Goal: Transaction & Acquisition: Purchase product/service

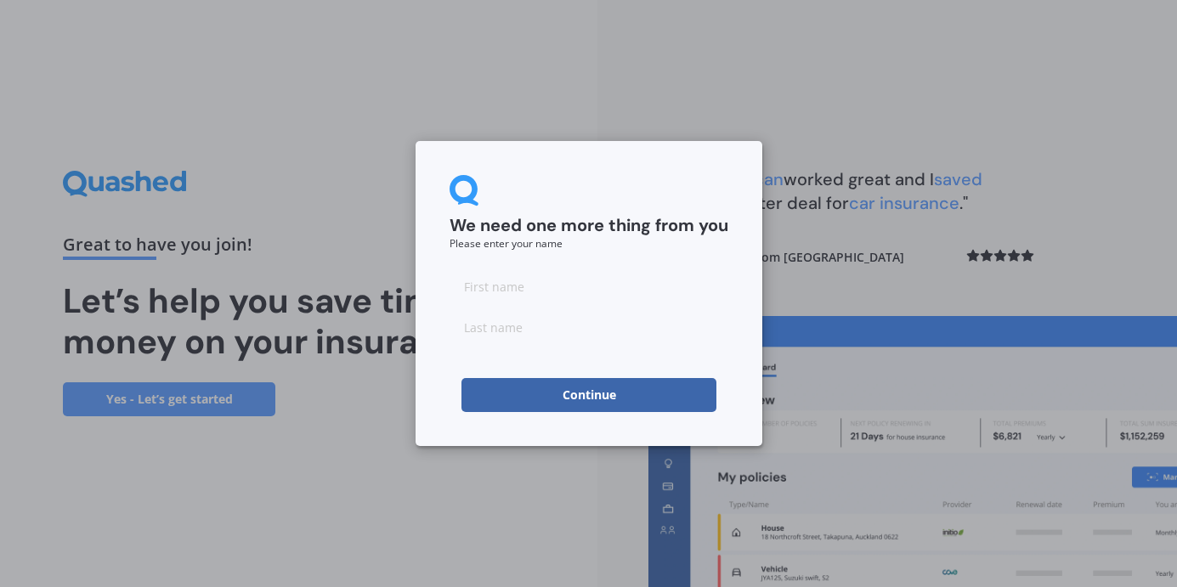
click at [511, 291] on input at bounding box center [589, 286] width 279 height 34
type input "[PERSON_NAME]"
click at [590, 394] on button "Continue" at bounding box center [589, 395] width 255 height 34
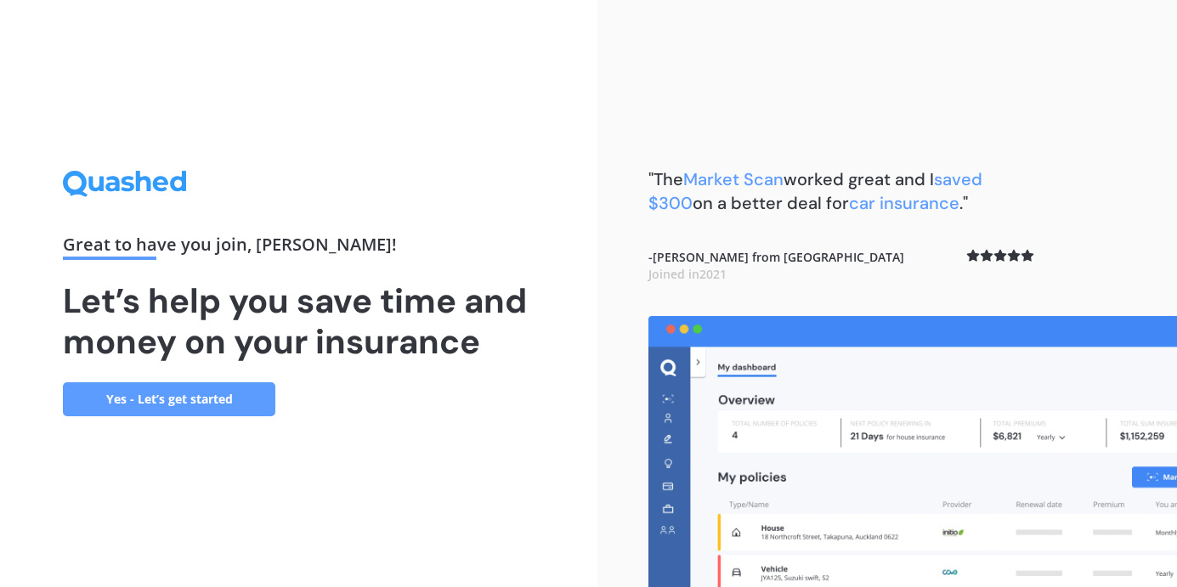
click at [179, 398] on link "Yes - Let’s get started" at bounding box center [169, 400] width 213 height 34
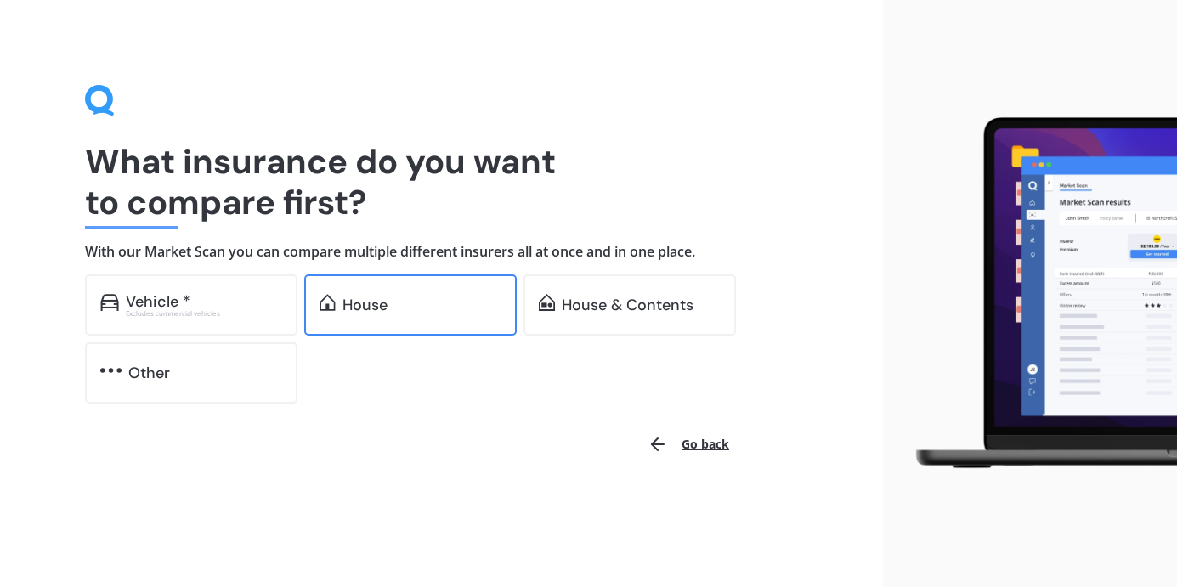
click at [379, 299] on div "House" at bounding box center [365, 305] width 45 height 17
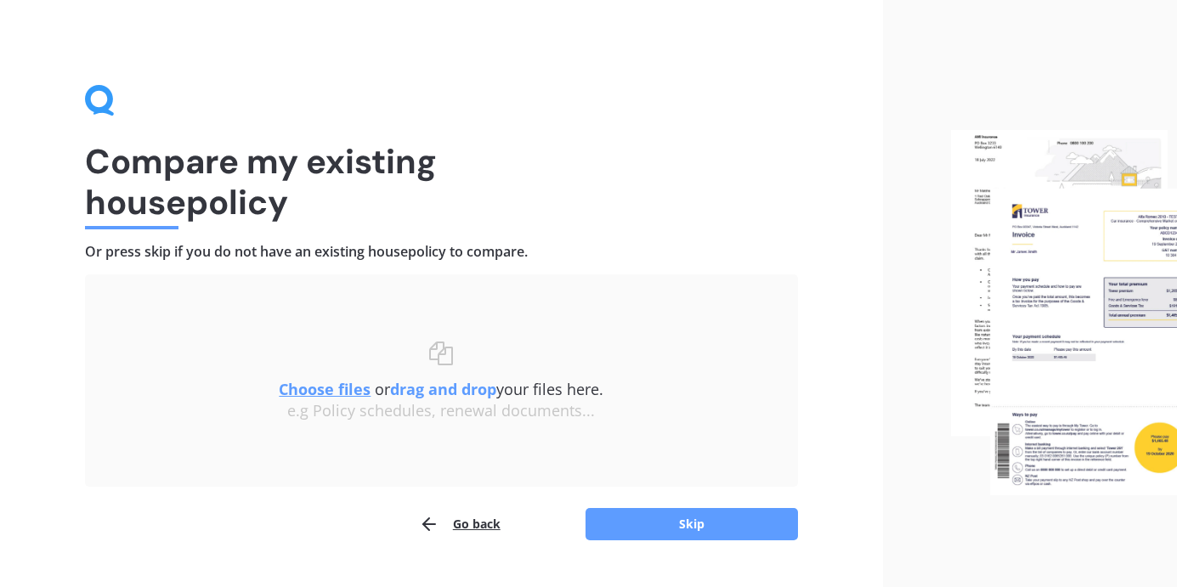
scroll to position [39, 0]
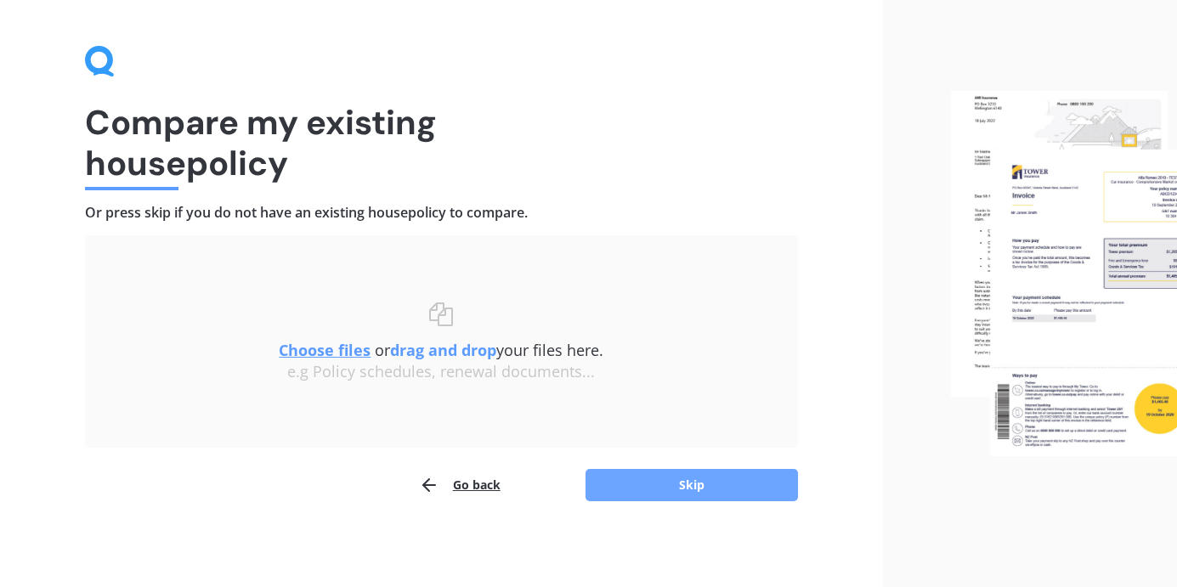
click at [689, 484] on button "Skip" at bounding box center [692, 485] width 213 height 32
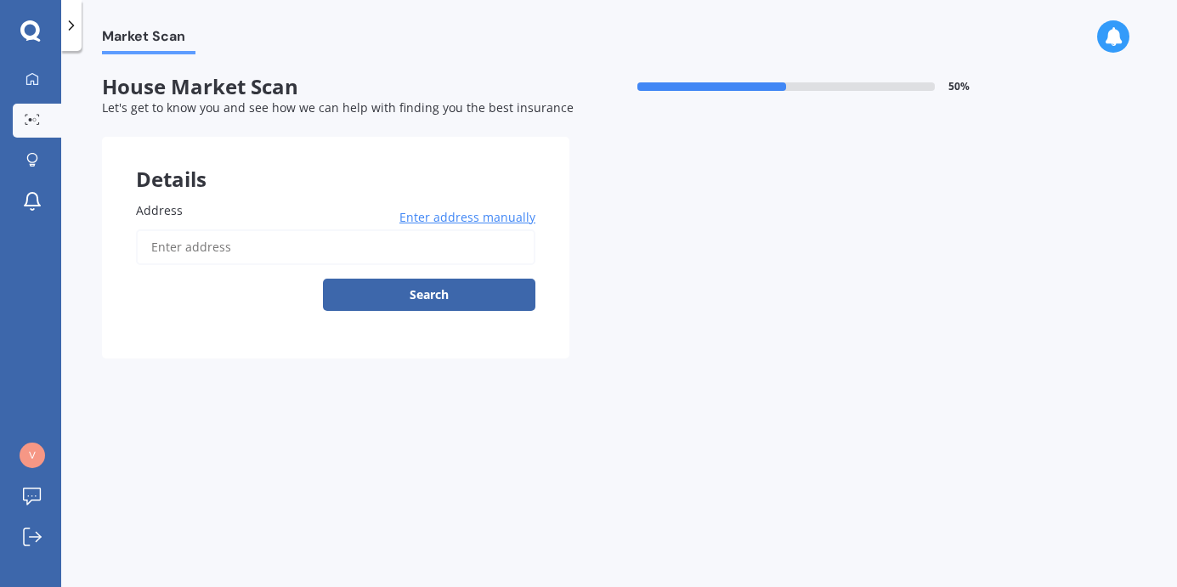
click at [282, 250] on input "Address" at bounding box center [336, 248] width 400 height 36
type input "[STREET_ADDRESS][PERSON_NAME]"
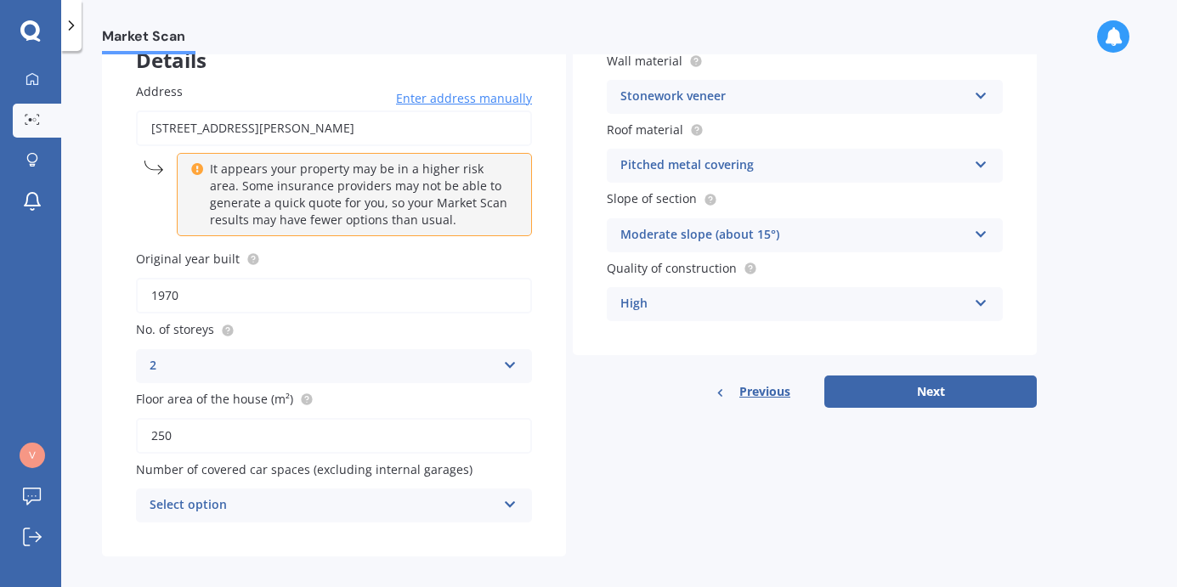
scroll to position [133, 0]
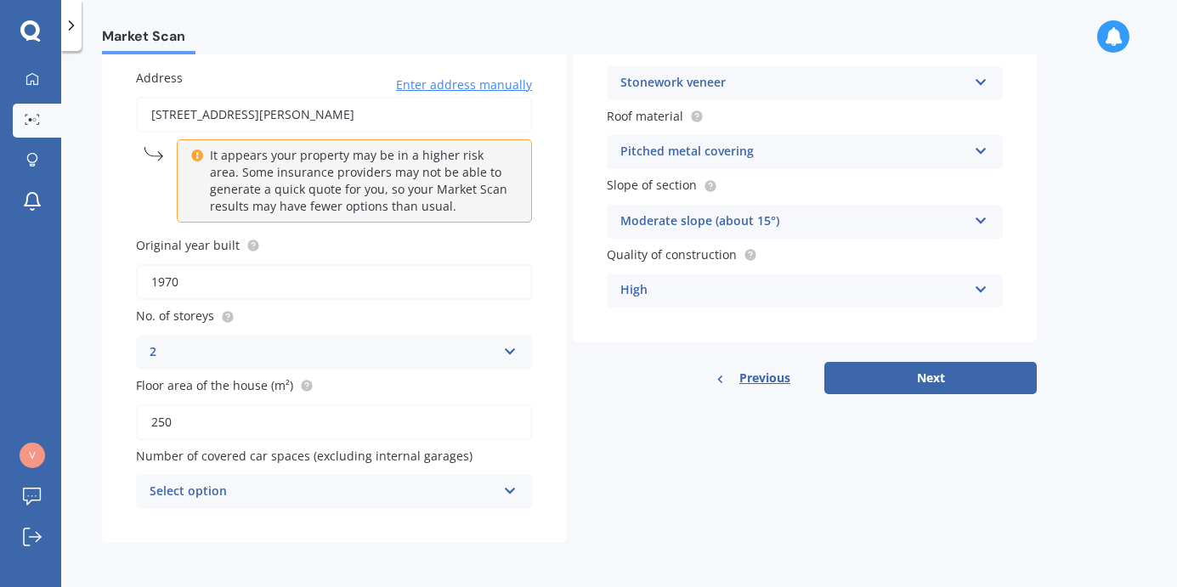
click at [510, 494] on icon at bounding box center [510, 488] width 14 height 12
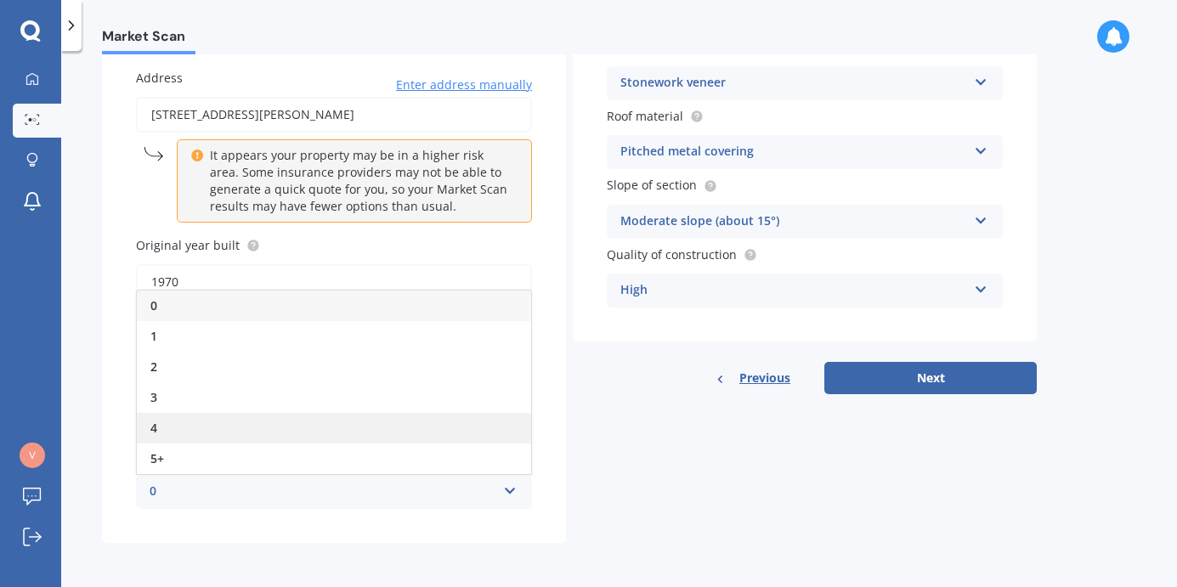
click at [270, 430] on div "4" at bounding box center [334, 428] width 394 height 31
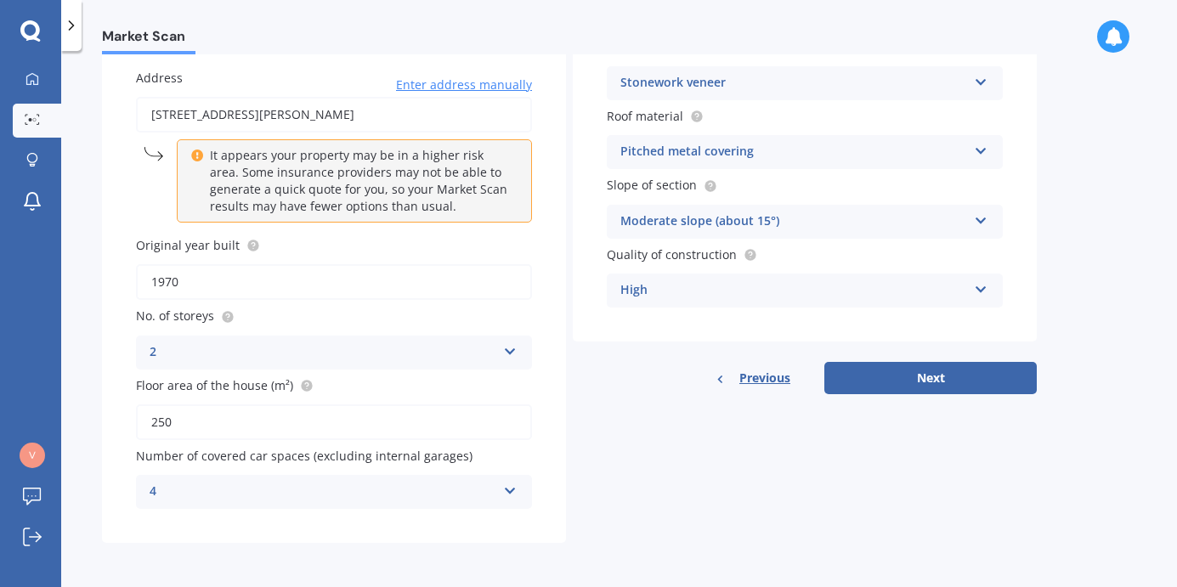
scroll to position [0, 0]
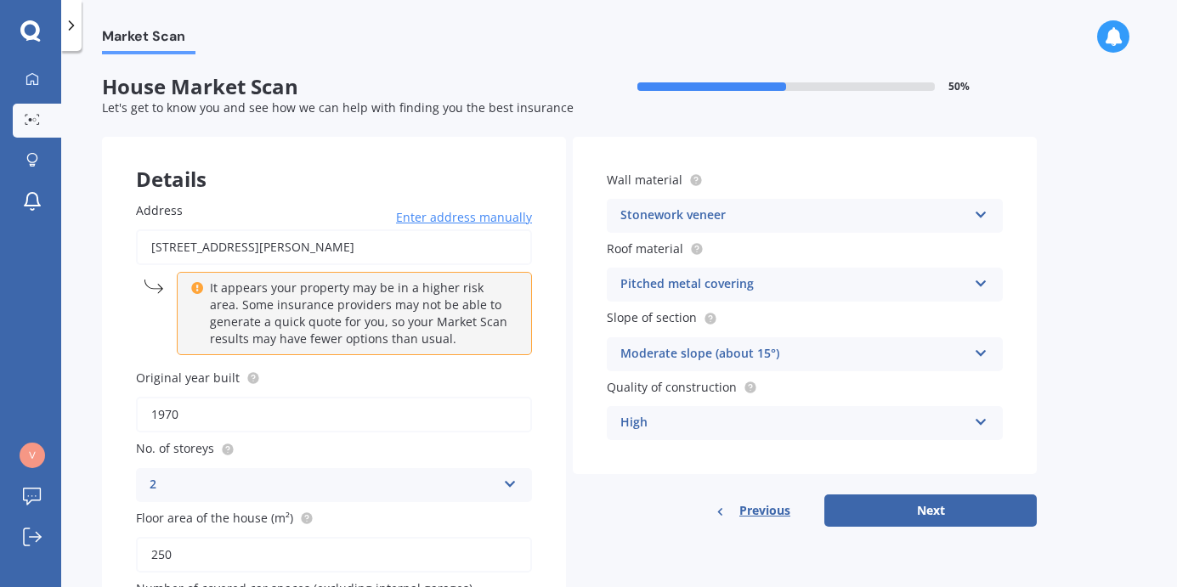
click at [188, 413] on input "1970" at bounding box center [334, 415] width 396 height 36
type input "1973"
click at [760, 211] on div "Stonework veneer" at bounding box center [794, 216] width 347 height 20
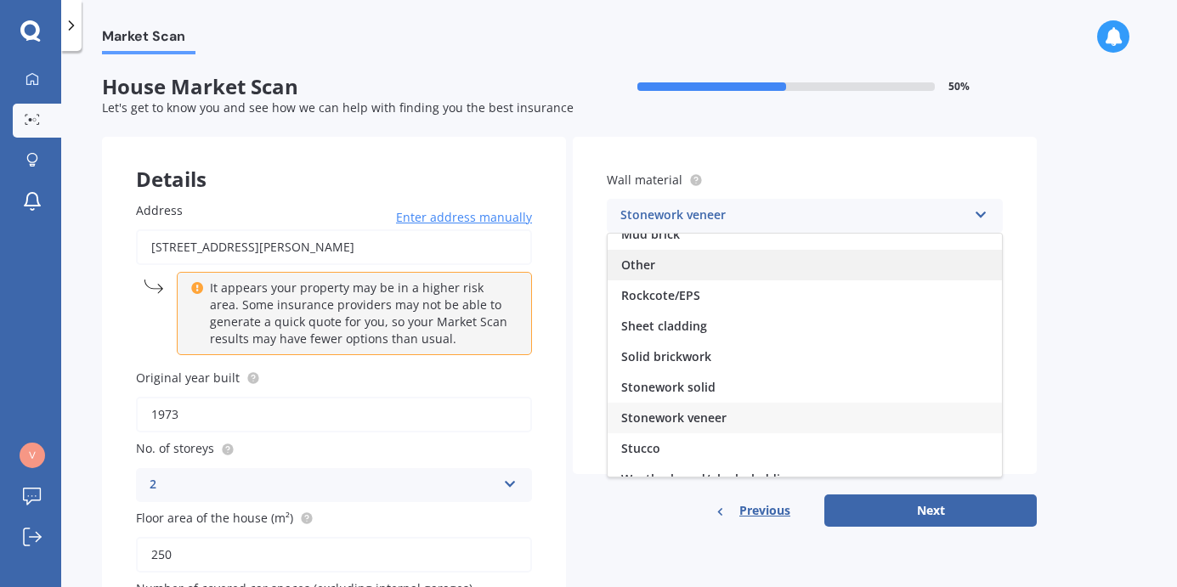
scroll to position [141, 0]
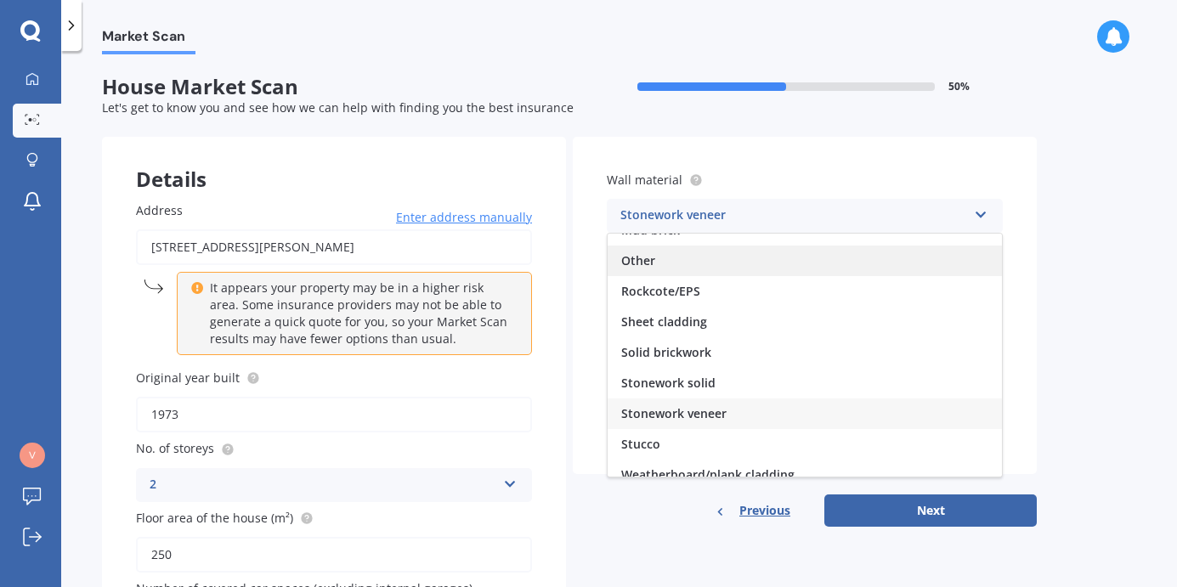
click at [657, 253] on div "Other" at bounding box center [805, 261] width 394 height 31
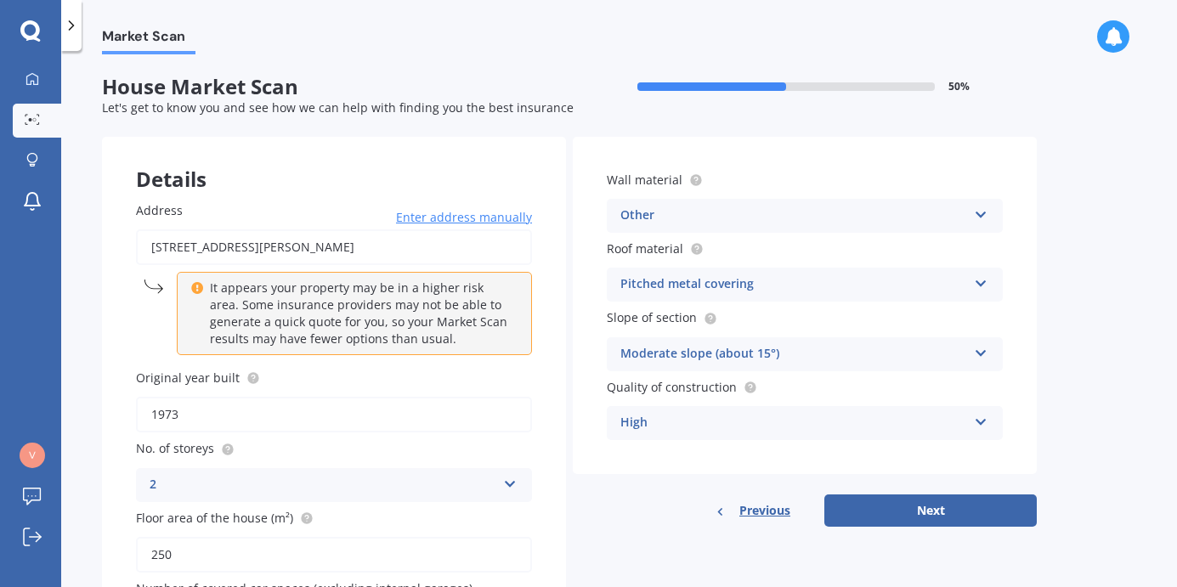
click at [810, 349] on div "Moderate slope (about 15°)" at bounding box center [794, 354] width 347 height 20
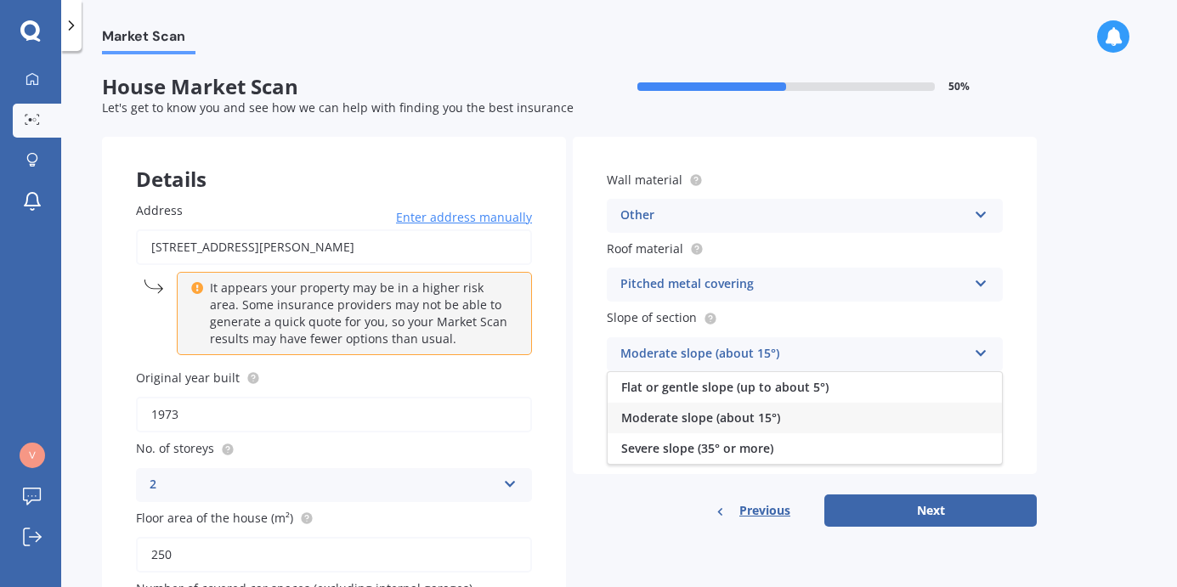
click at [841, 412] on div "Moderate slope (about 15°)" at bounding box center [805, 418] width 394 height 31
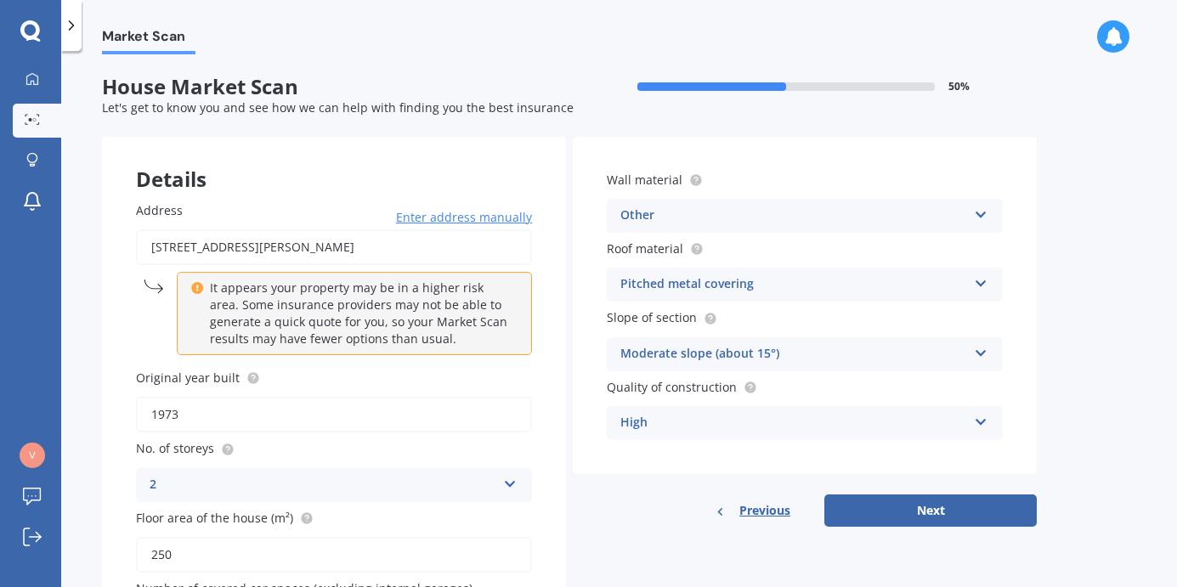
click at [808, 417] on div "High" at bounding box center [794, 423] width 347 height 20
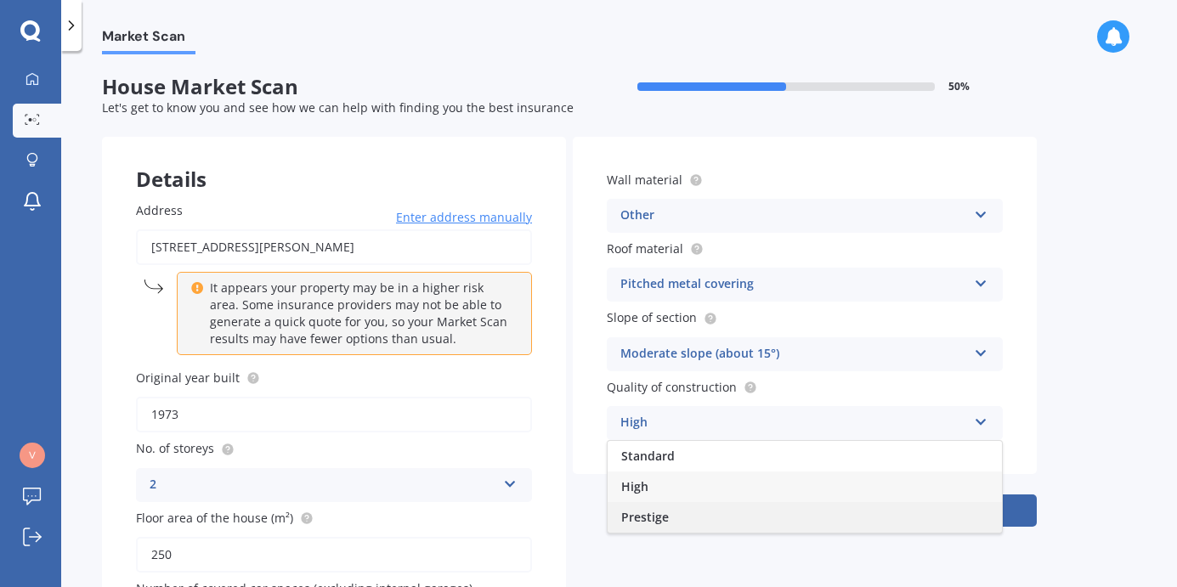
click at [658, 513] on span "Prestige" at bounding box center [645, 517] width 48 height 16
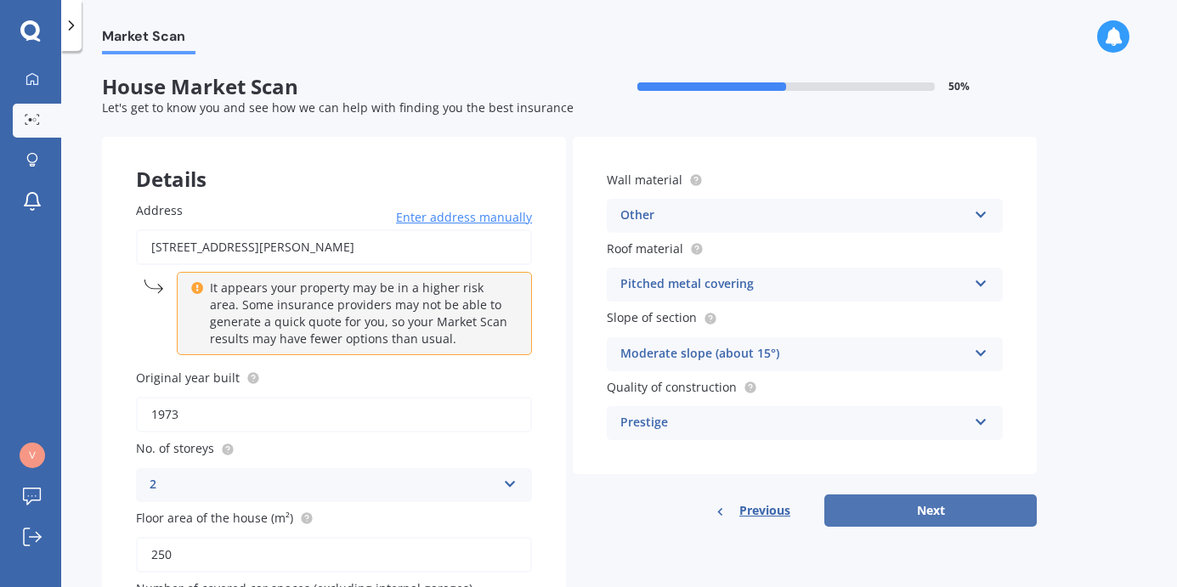
click at [949, 507] on button "Next" at bounding box center [931, 511] width 213 height 32
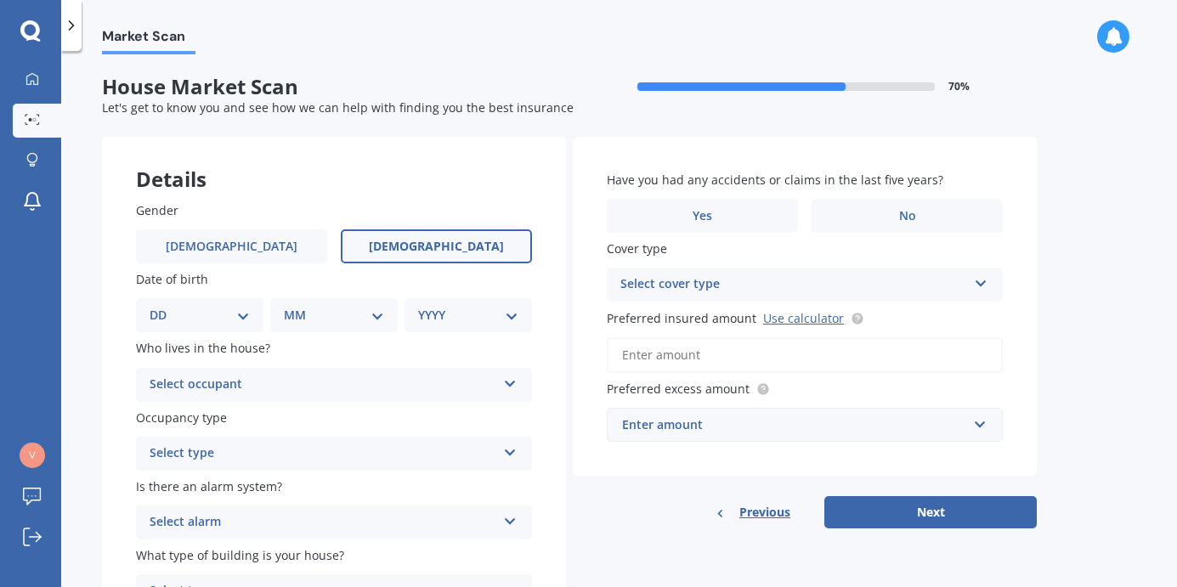
click at [400, 248] on label "[DEMOGRAPHIC_DATA]" at bounding box center [436, 247] width 191 height 34
click at [0, 0] on input "[DEMOGRAPHIC_DATA]" at bounding box center [0, 0] width 0 height 0
click at [226, 312] on select "DD 01 02 03 04 05 06 07 08 09 10 11 12 13 14 15 16 17 18 19 20 21 22 23 24 25 2…" at bounding box center [200, 315] width 100 height 19
select select "31"
click option "31" at bounding box center [0, 0] width 0 height 0
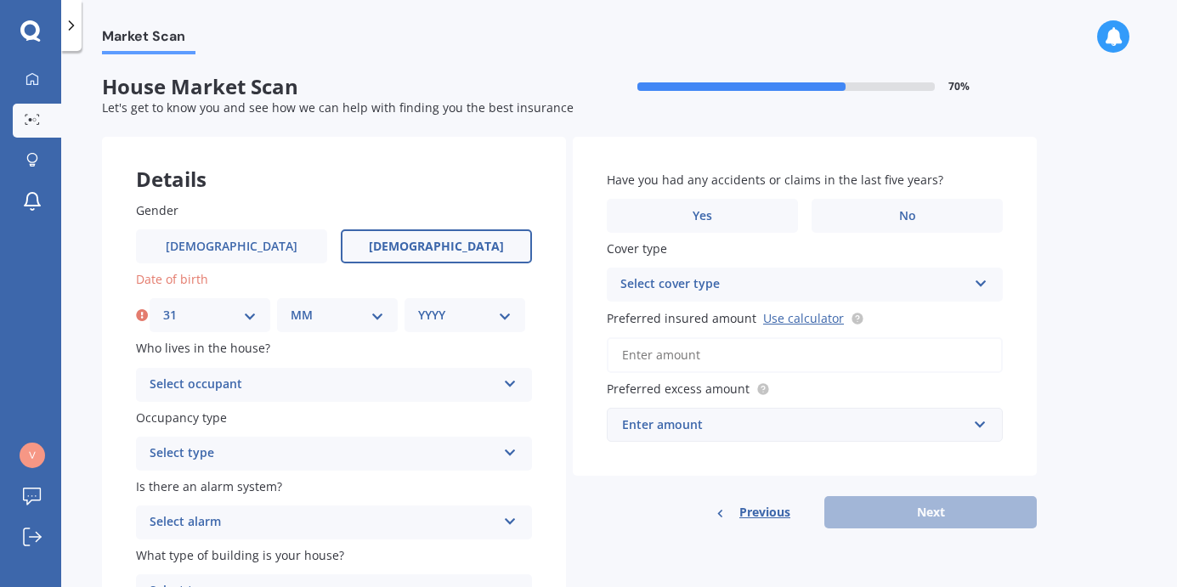
click at [322, 308] on select "MM 01 02 03 04 05 06 07 08 09 10 11 12" at bounding box center [338, 315] width 94 height 19
select select "03"
click option "03" at bounding box center [0, 0] width 0 height 0
select select "1963"
click option "1963" at bounding box center [0, 0] width 0 height 0
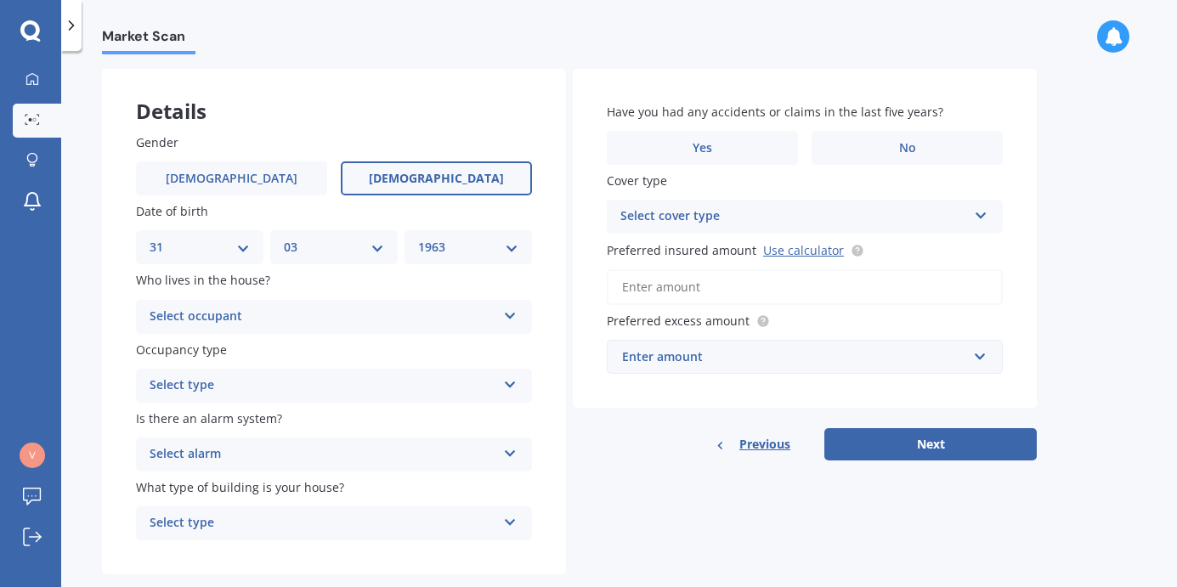
scroll to position [88, 0]
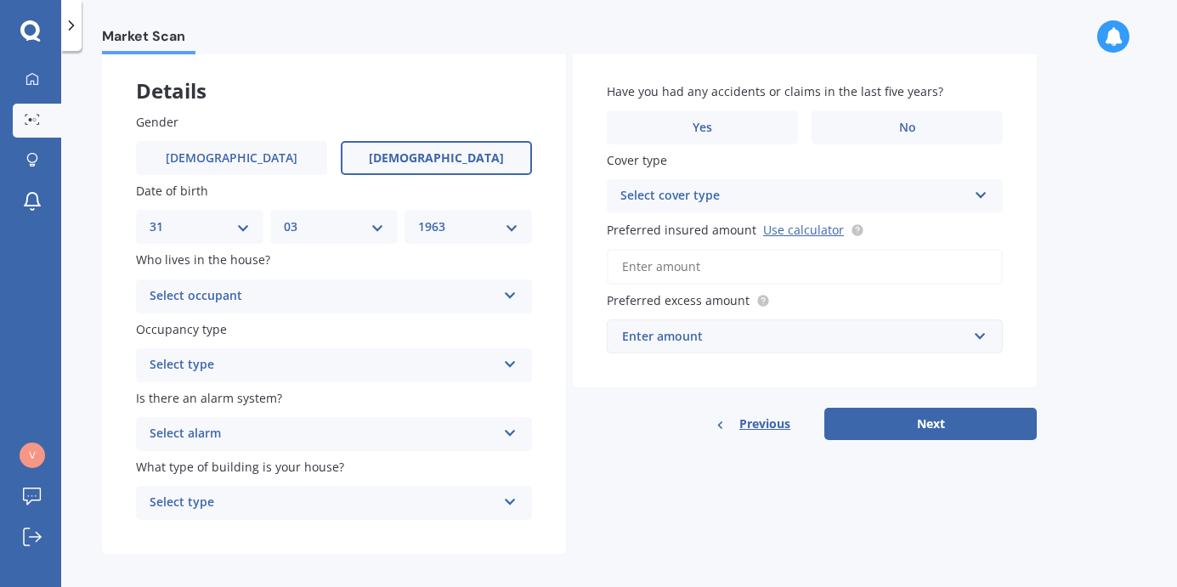
click at [360, 298] on div "Select occupant" at bounding box center [323, 296] width 347 height 20
click at [245, 335] on div "Owner" at bounding box center [334, 330] width 394 height 31
click at [306, 356] on div "Select type" at bounding box center [323, 365] width 347 height 20
click at [269, 396] on div "Permanent" at bounding box center [334, 398] width 394 height 31
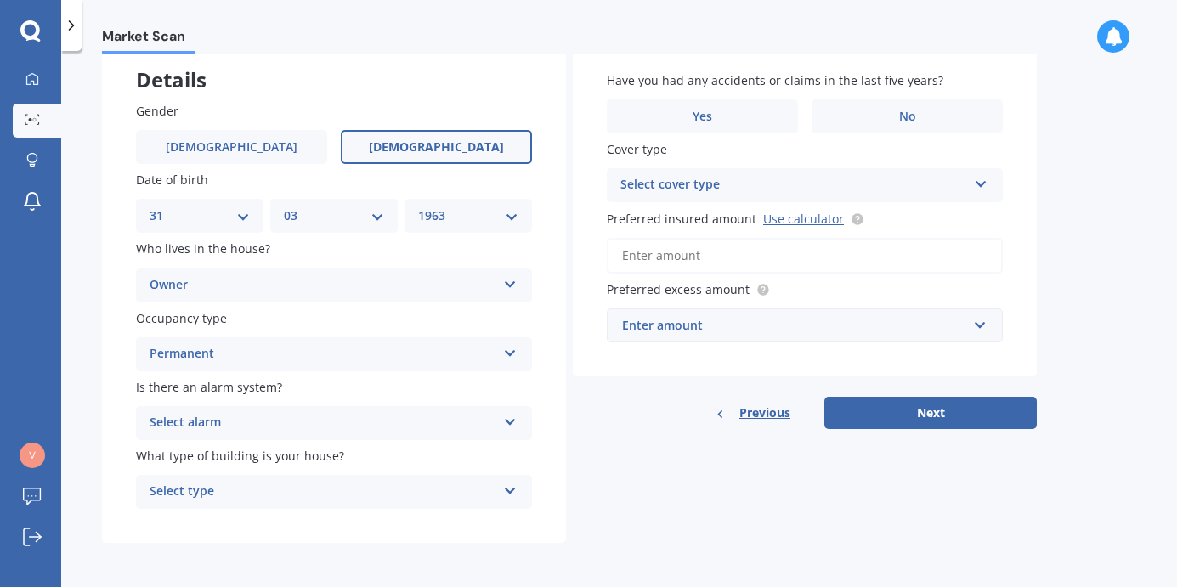
click at [346, 409] on div "Select alarm Yes, monitored Yes, not monitored No" at bounding box center [334, 423] width 396 height 34
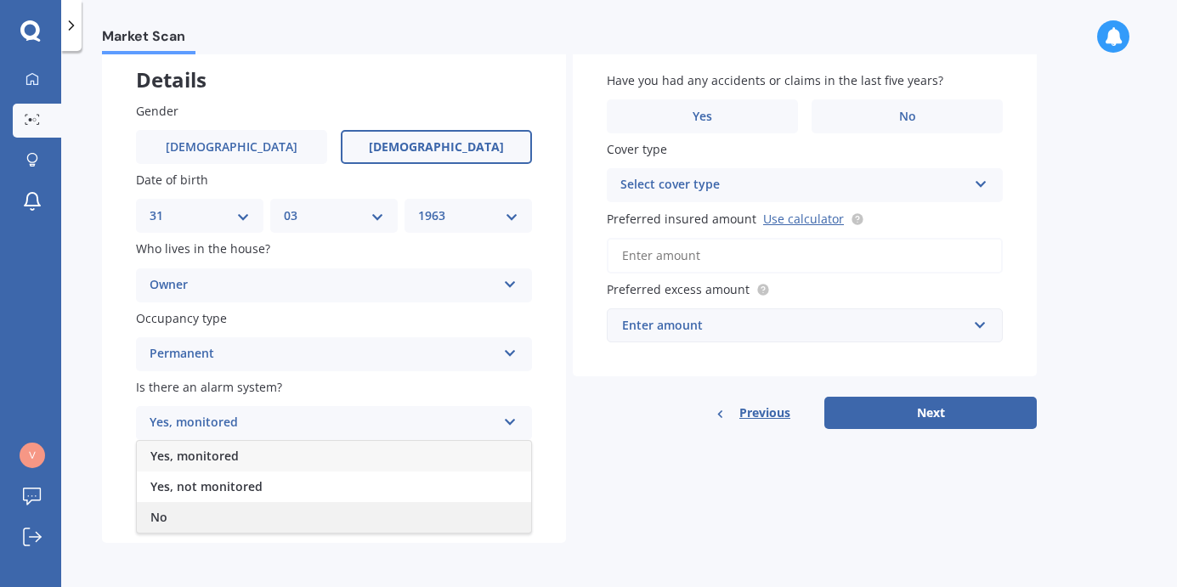
click at [263, 508] on div "No" at bounding box center [334, 517] width 394 height 31
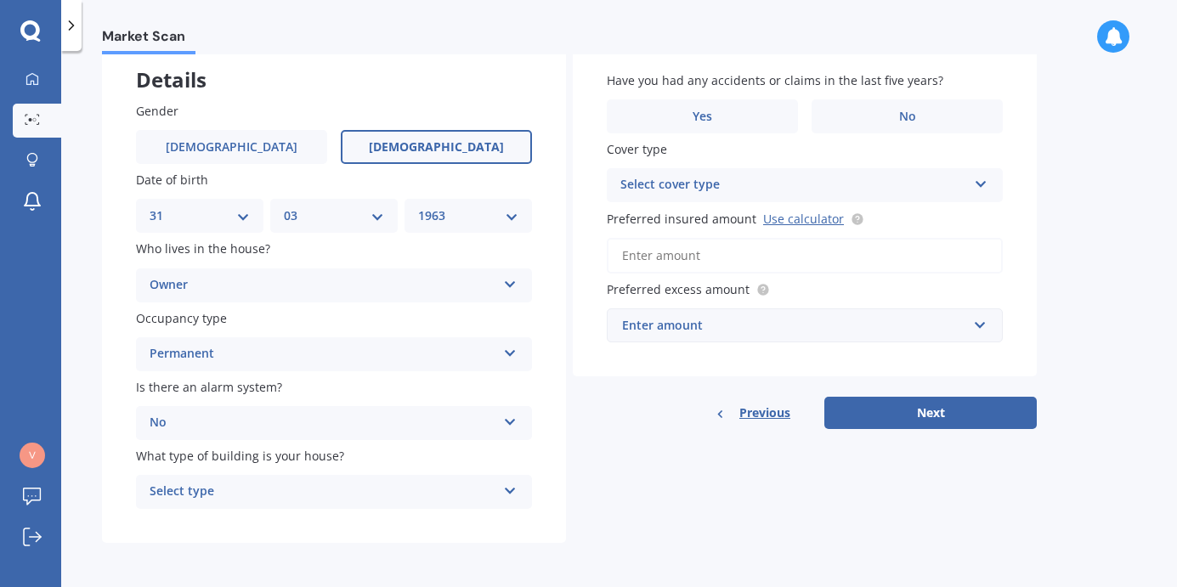
scroll to position [94, 0]
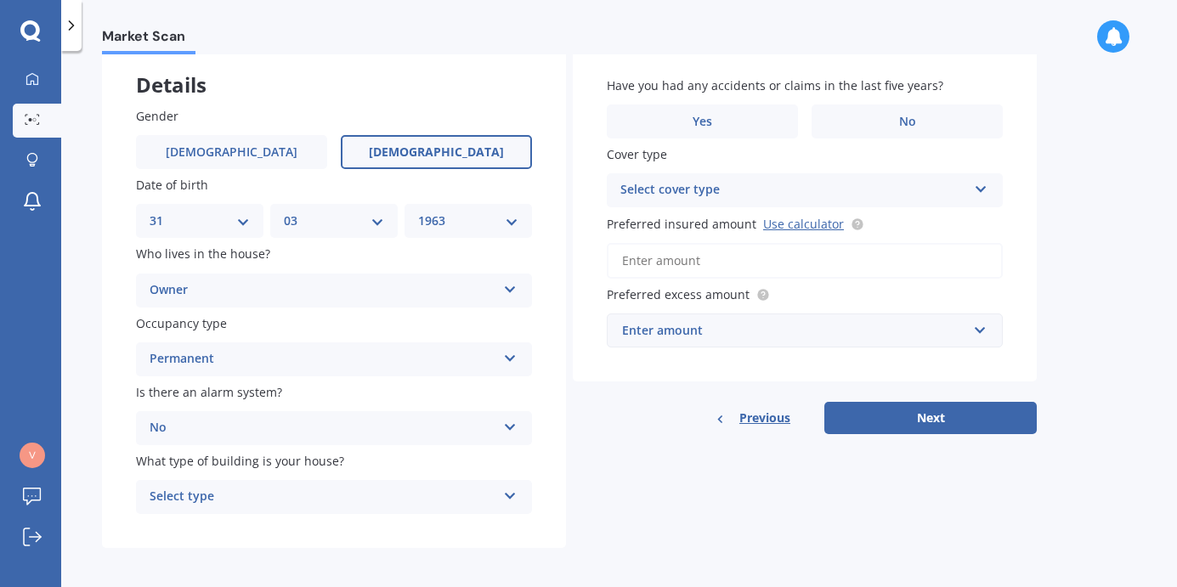
click at [245, 495] on div "Select type" at bounding box center [323, 497] width 347 height 20
click at [109, 482] on div "Gender [DEMOGRAPHIC_DATA] [DEMOGRAPHIC_DATA] Date of birth DD 01 02 03 04 05 06…" at bounding box center [334, 311] width 464 height 476
click at [880, 121] on label "No" at bounding box center [907, 122] width 191 height 34
click at [0, 0] on input "No" at bounding box center [0, 0] width 0 height 0
click at [808, 191] on div "Select cover type" at bounding box center [794, 190] width 347 height 20
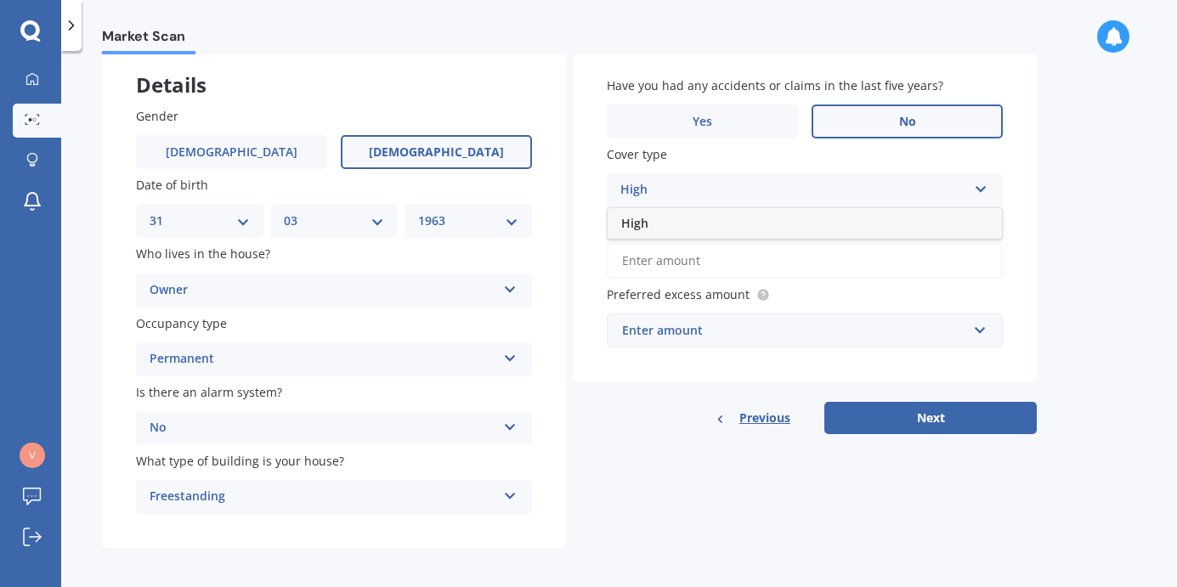
click at [735, 218] on div "High" at bounding box center [805, 223] width 394 height 31
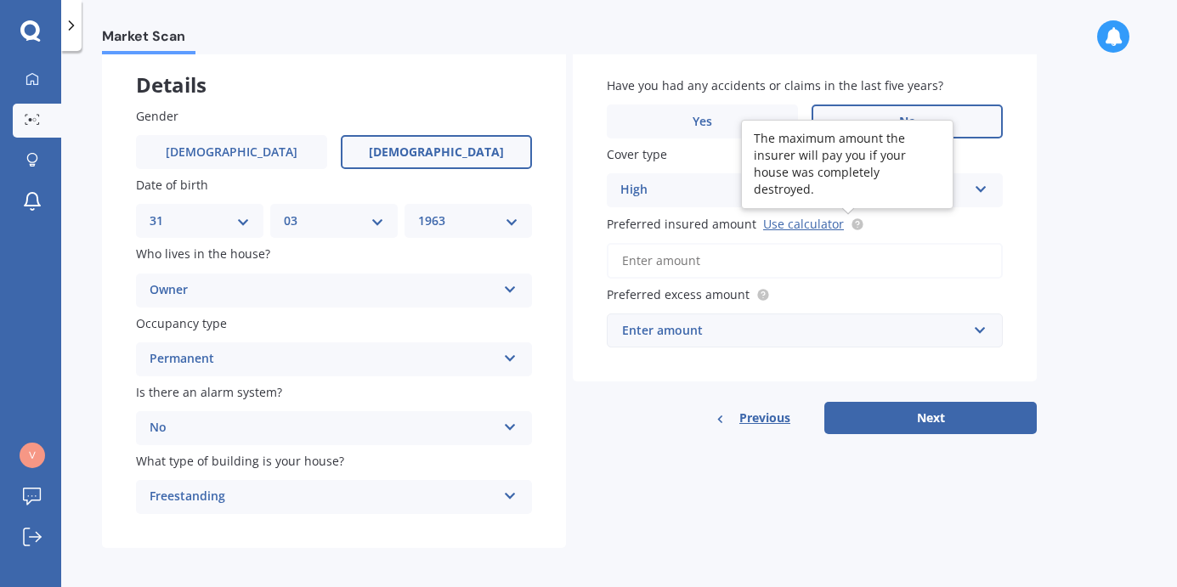
click at [852, 224] on circle at bounding box center [857, 223] width 11 height 11
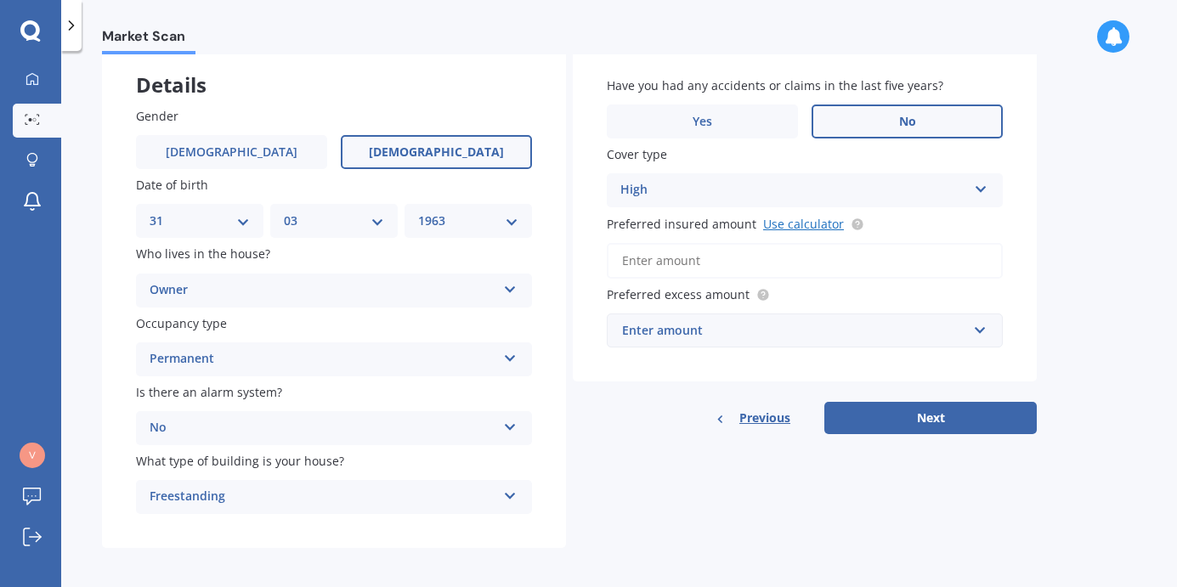
click at [796, 223] on link "Use calculator" at bounding box center [803, 224] width 81 height 16
click at [704, 263] on input "Preferred insured amount Use calculator" at bounding box center [805, 261] width 396 height 36
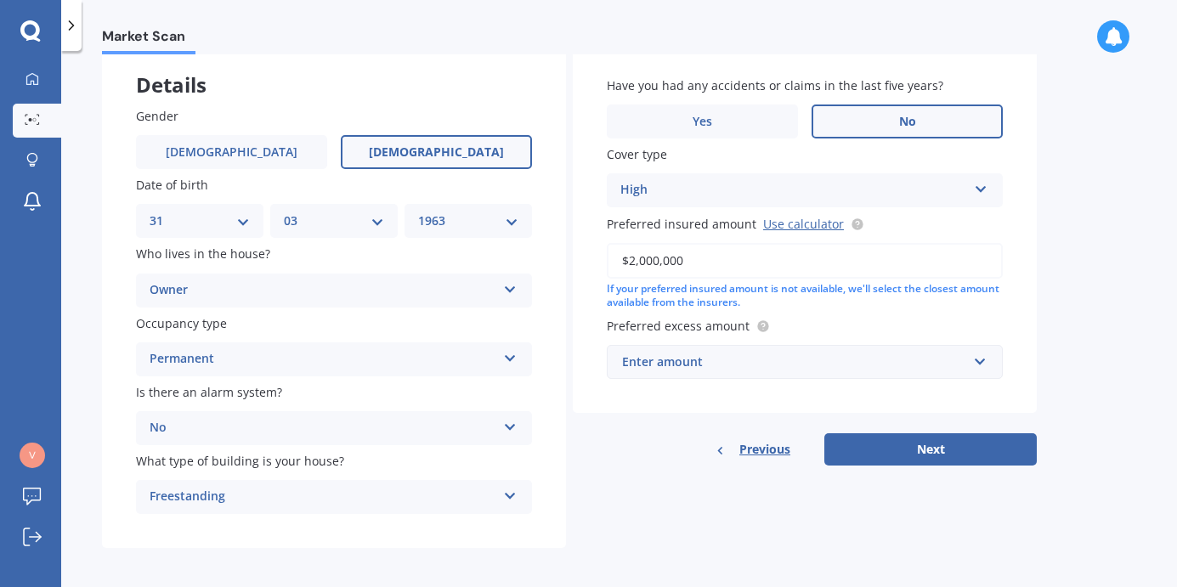
type input "$2,000,000"
click at [757, 358] on div "Enter amount" at bounding box center [794, 362] width 345 height 19
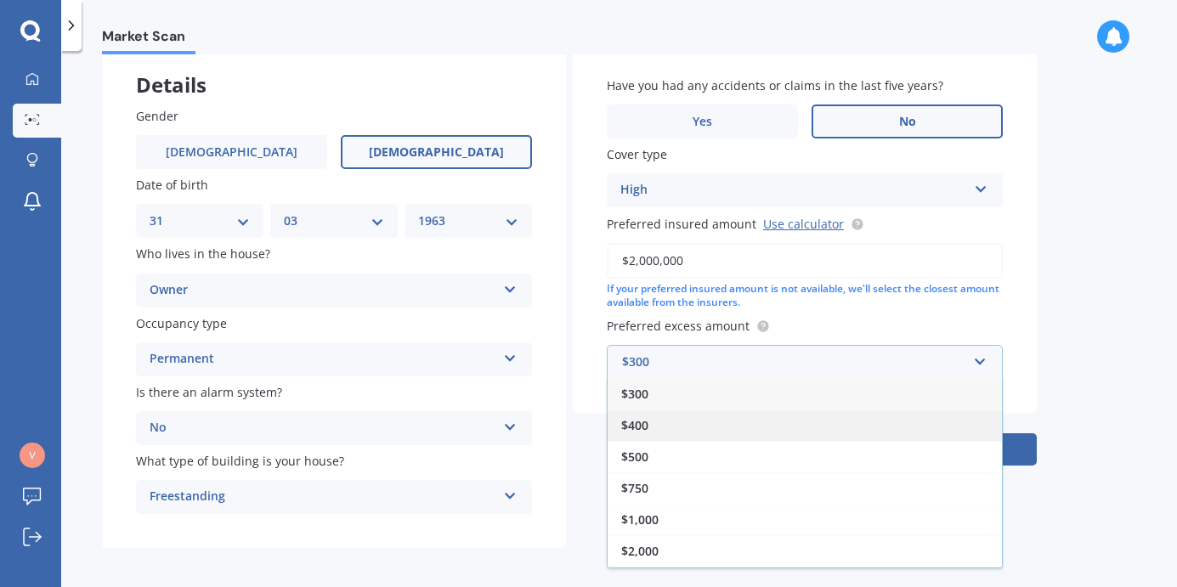
click at [667, 423] on div "$400" at bounding box center [805, 425] width 394 height 31
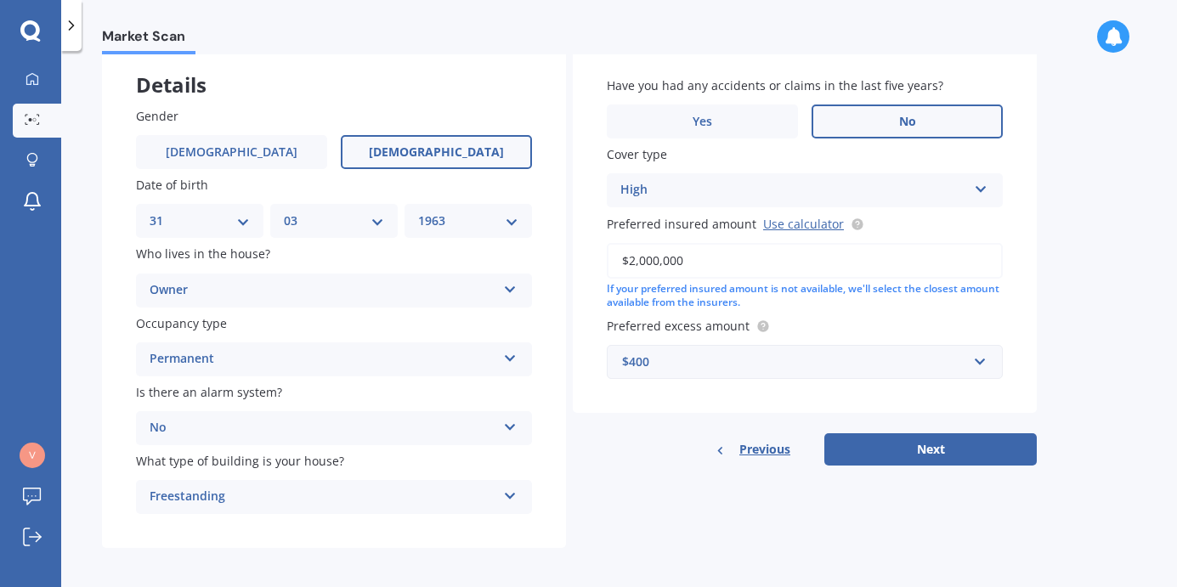
click at [751, 354] on div "$400" at bounding box center [794, 362] width 345 height 19
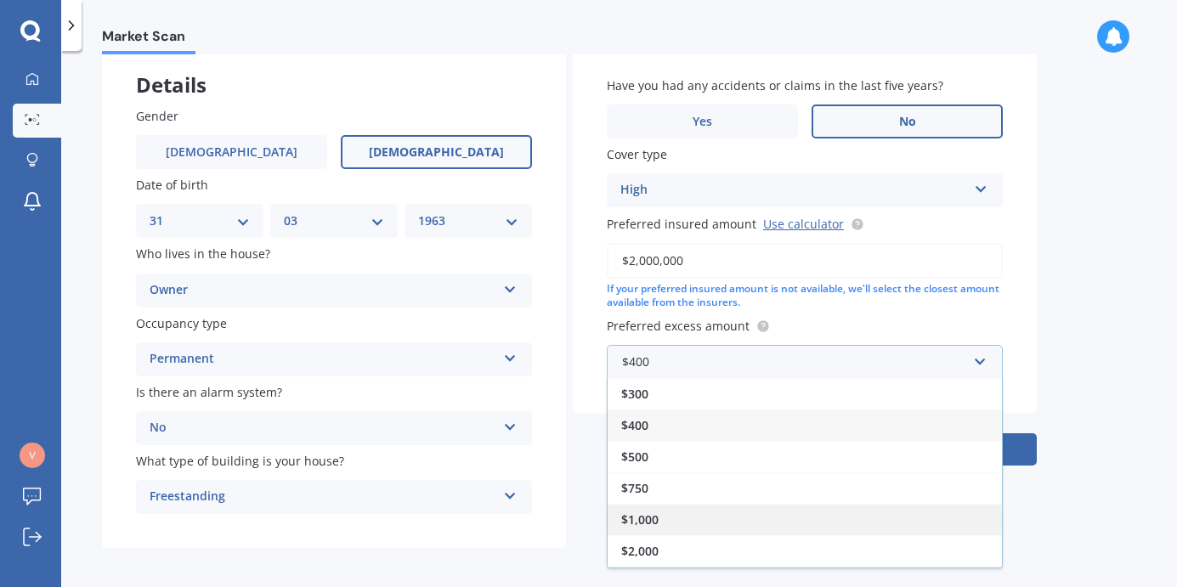
click at [695, 513] on div "$1,000" at bounding box center [805, 519] width 394 height 31
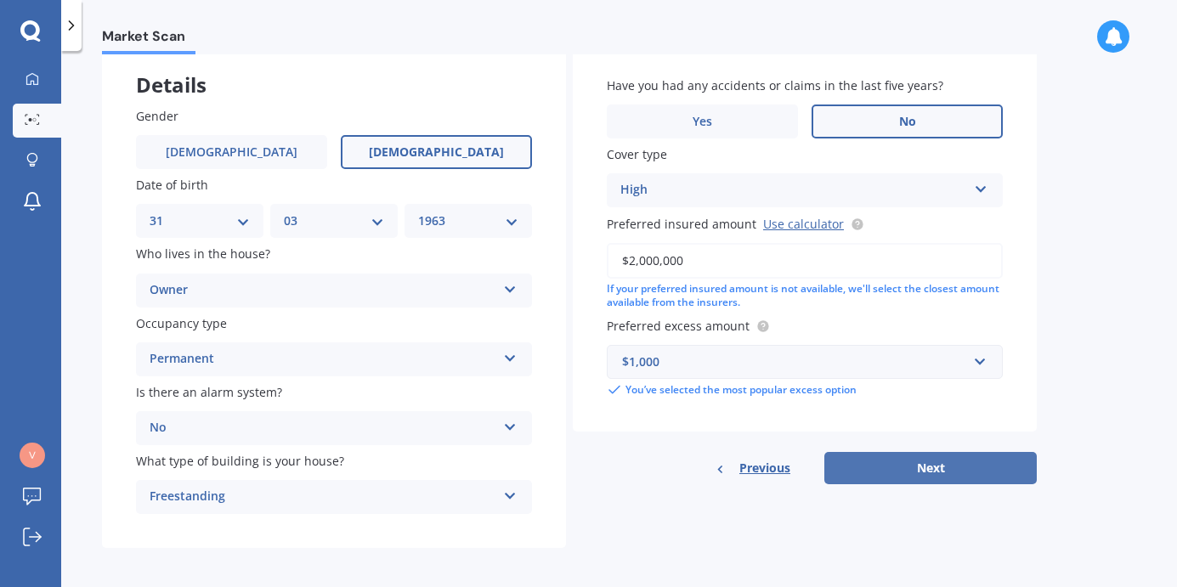
click at [935, 471] on button "Next" at bounding box center [931, 468] width 213 height 32
select select "31"
select select "03"
select select "1963"
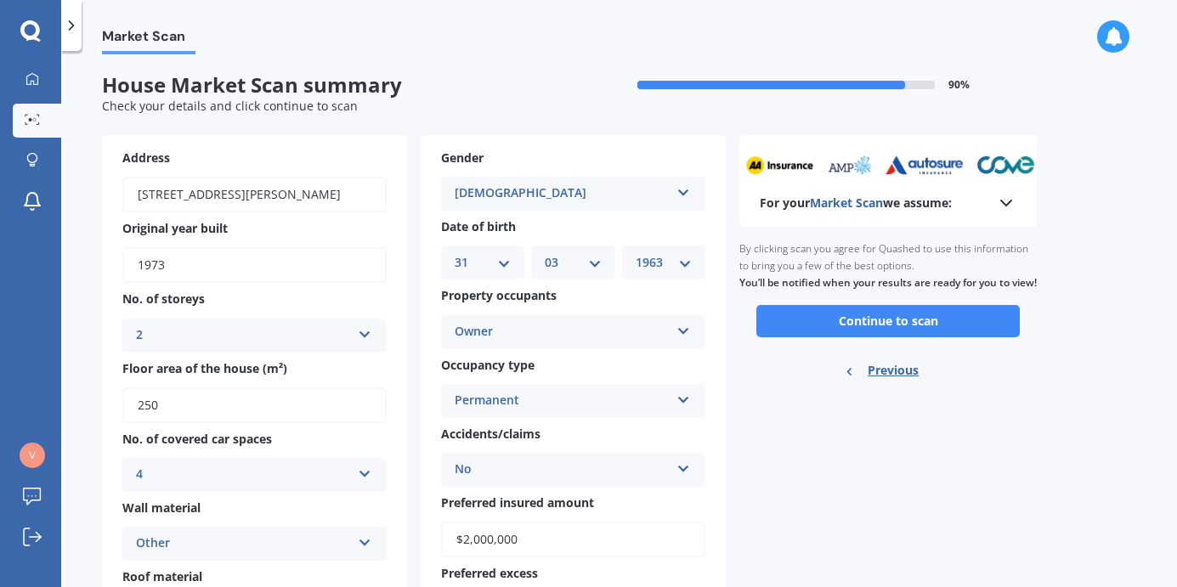
scroll to position [0, 0]
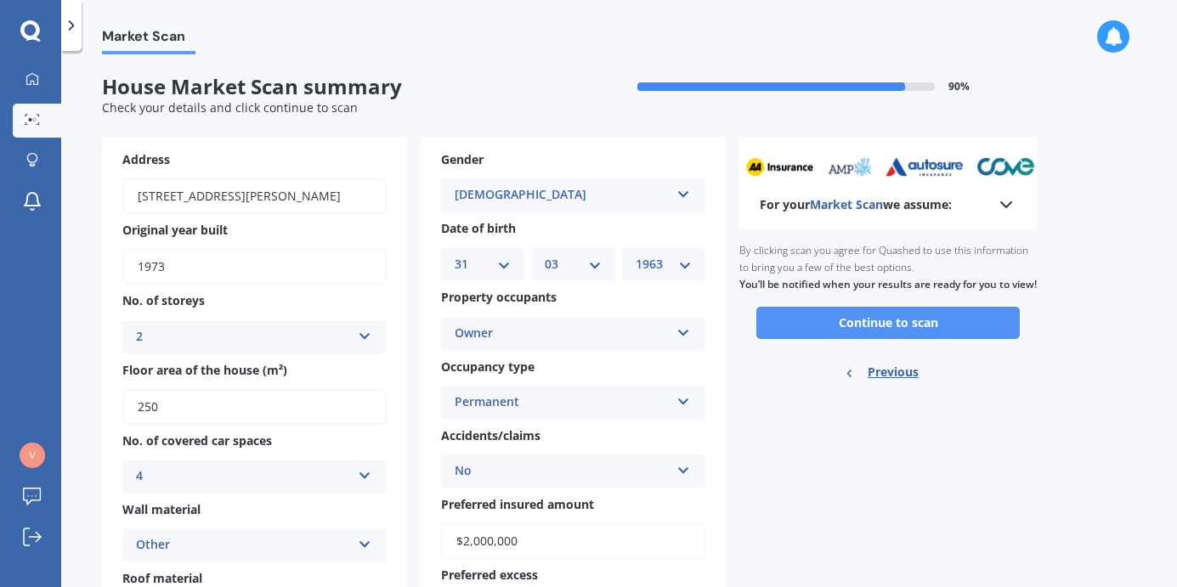
click at [894, 335] on button "Continue to scan" at bounding box center [889, 323] width 264 height 32
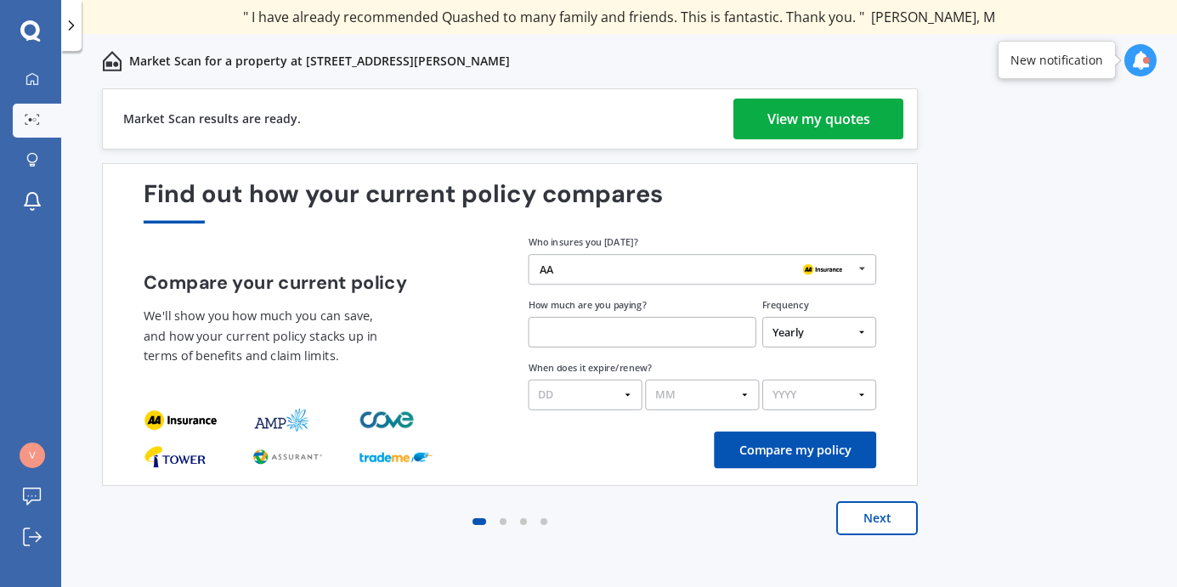
click at [820, 116] on div "View my quotes" at bounding box center [819, 119] width 103 height 41
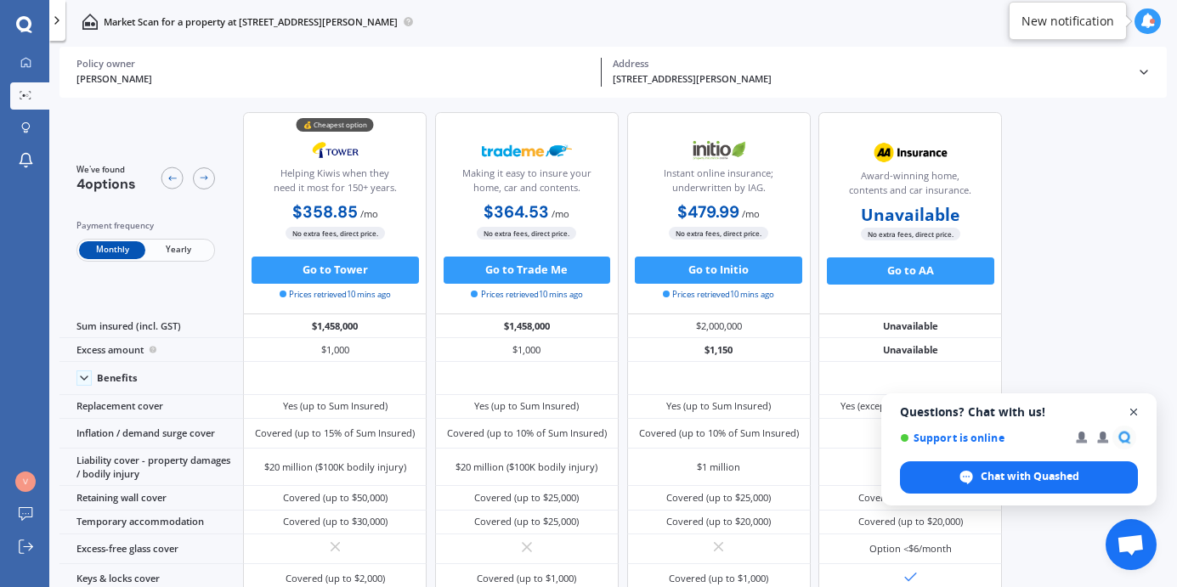
click at [1132, 410] on span "Open chat" at bounding box center [1134, 412] width 21 height 21
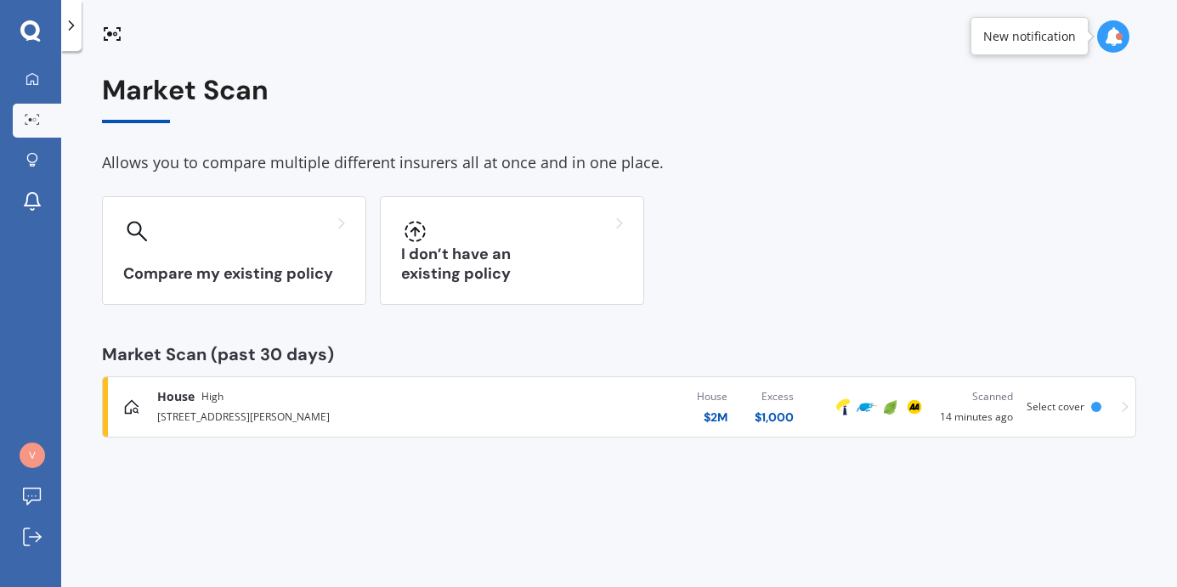
click at [1062, 411] on span "Select cover" at bounding box center [1056, 407] width 58 height 14
